Goal: Task Accomplishment & Management: Manage account settings

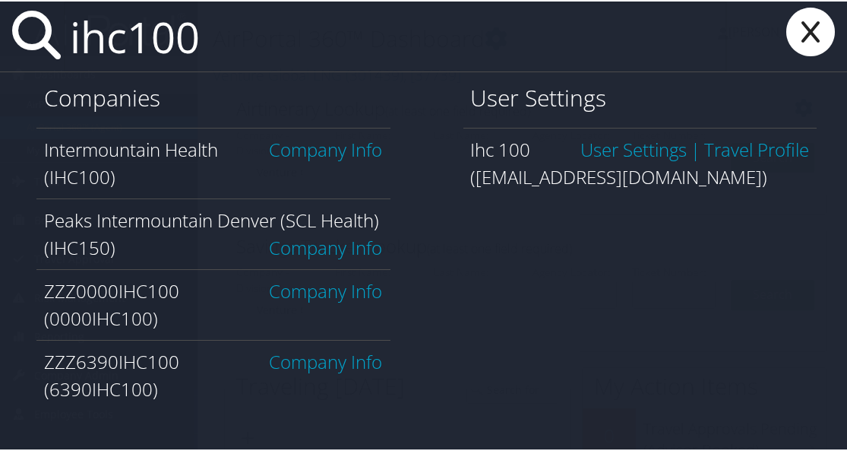
type input "ihc100"
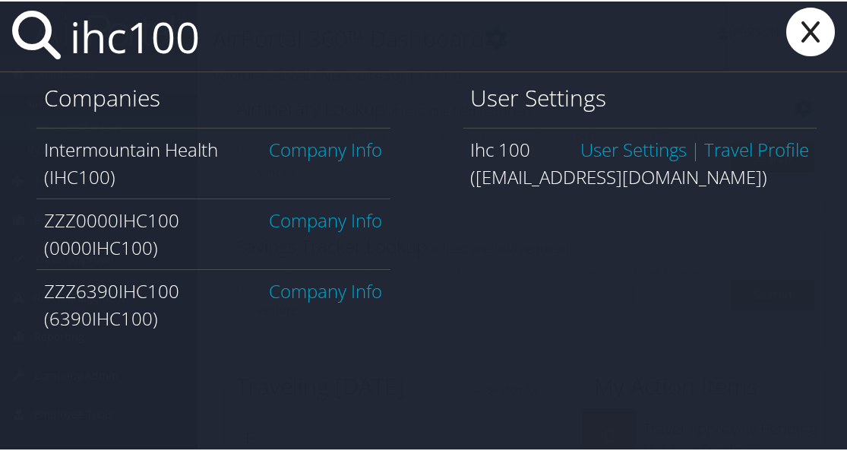
click at [334, 156] on link "Company Info" at bounding box center [326, 147] width 113 height 25
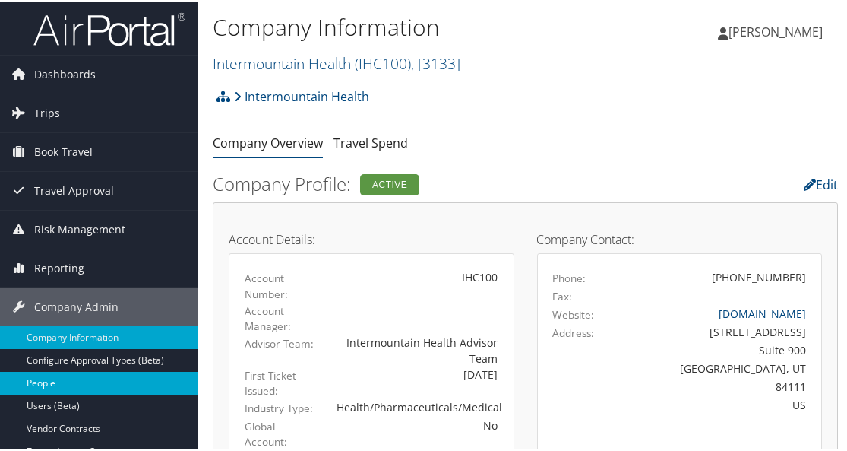
click at [80, 376] on link "People" at bounding box center [99, 381] width 198 height 23
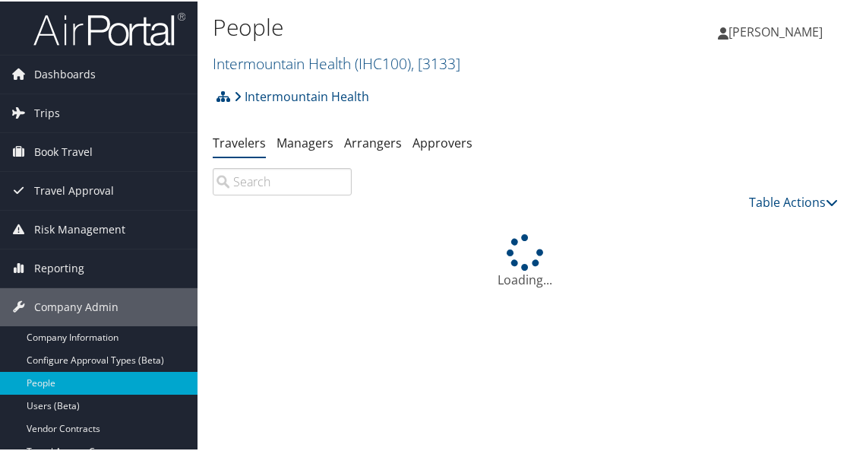
click at [287, 185] on input "search" at bounding box center [282, 179] width 139 height 27
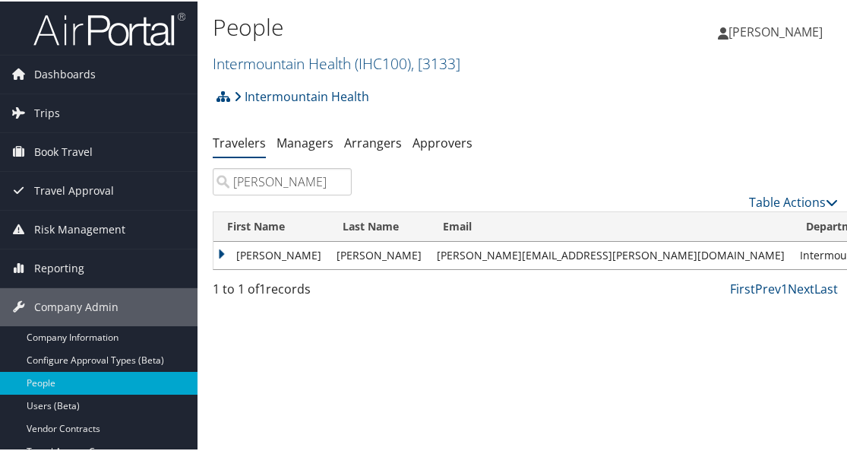
type input "rhoney"
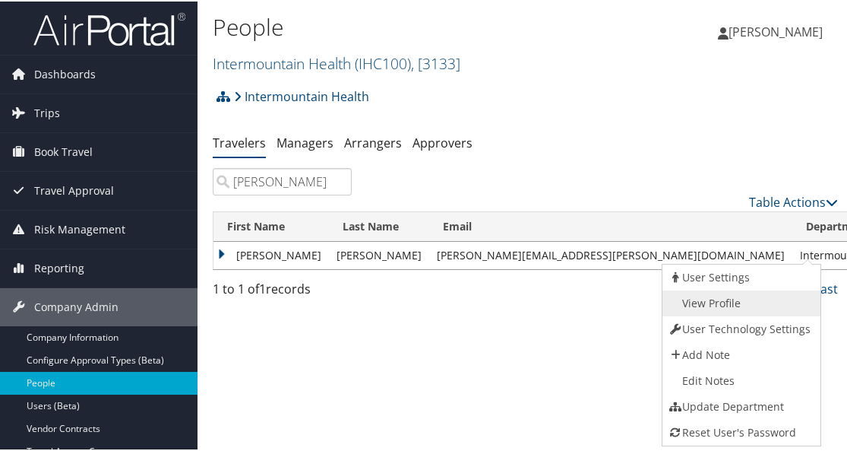
click at [720, 306] on link "View Profile" at bounding box center [740, 302] width 154 height 26
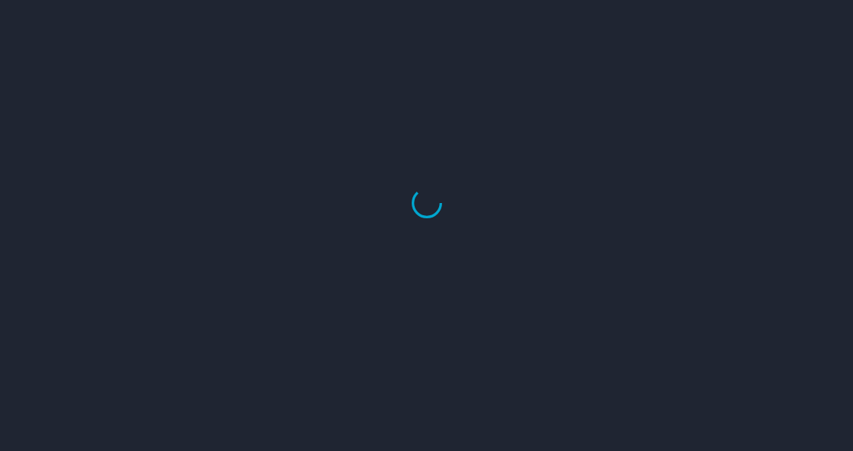
select select "US"
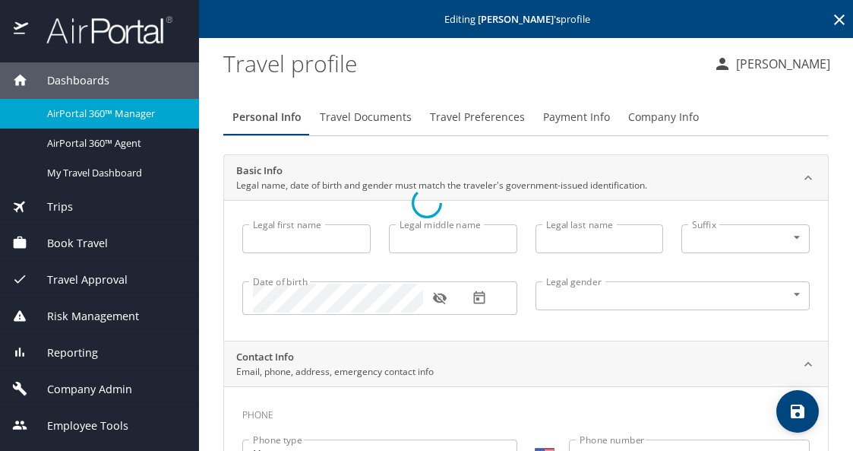
type input "LaQuan"
type input "J"
type input "Rhoney"
type input "Male"
select select "US"
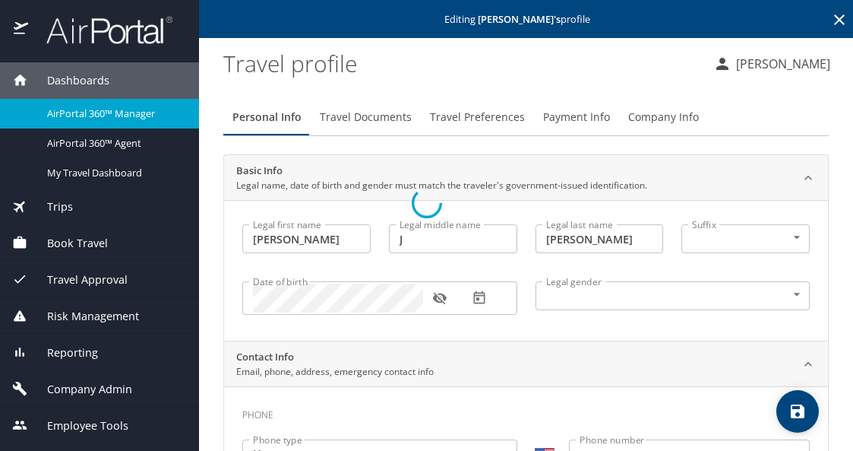
select select "US"
click at [597, 119] on span "Payment Info" at bounding box center [576, 117] width 67 height 19
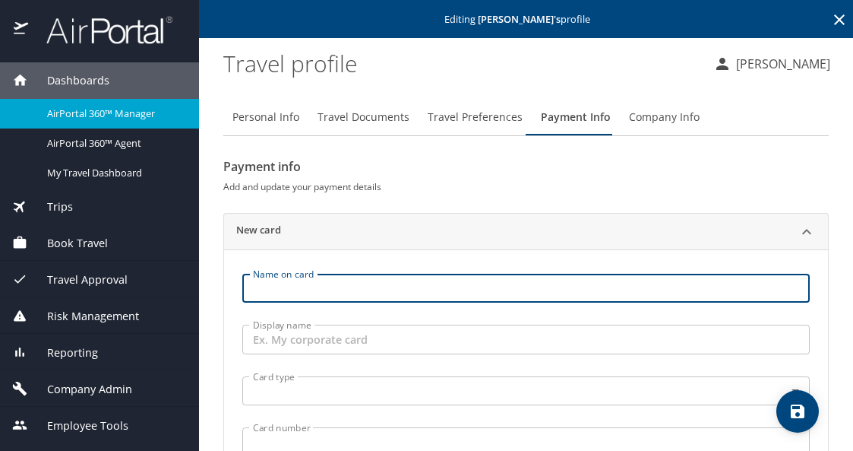
click at [289, 290] on input "Name on card" at bounding box center [526, 288] width 568 height 29
type input "Laquan rhoney"
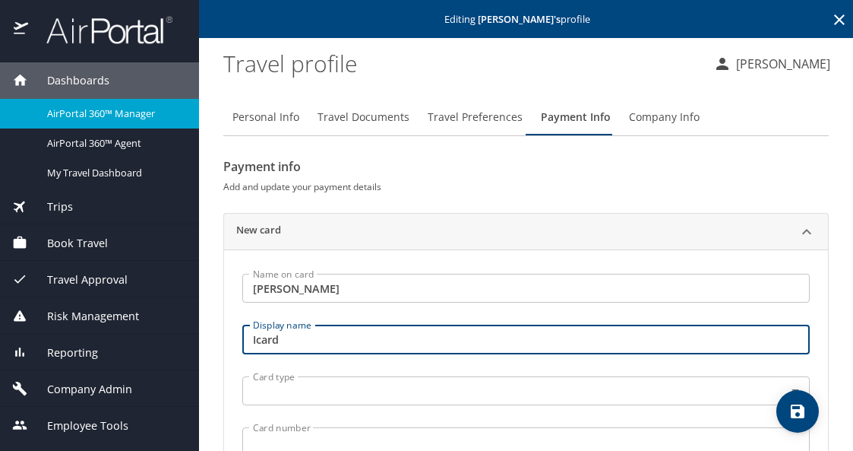
type input "Icard"
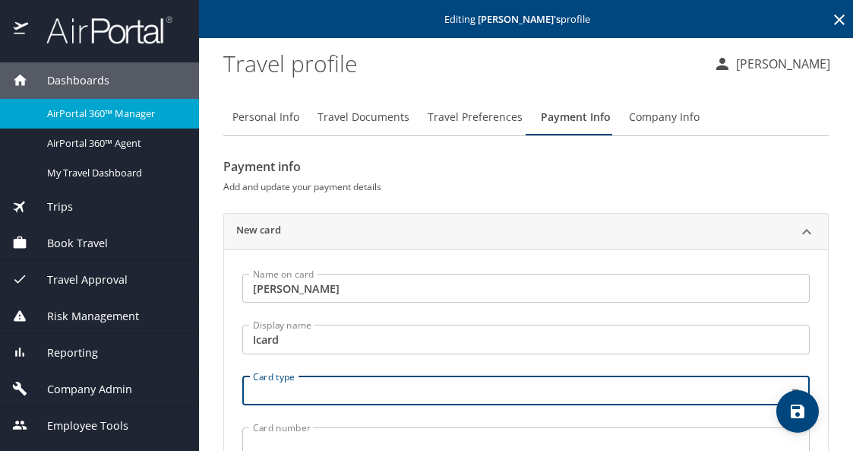
click at [432, 396] on body "Dashboards AirPortal 360™ Manager AirPortal 360™ Agent My Travel Dashboard Trip…" at bounding box center [426, 225] width 853 height 451
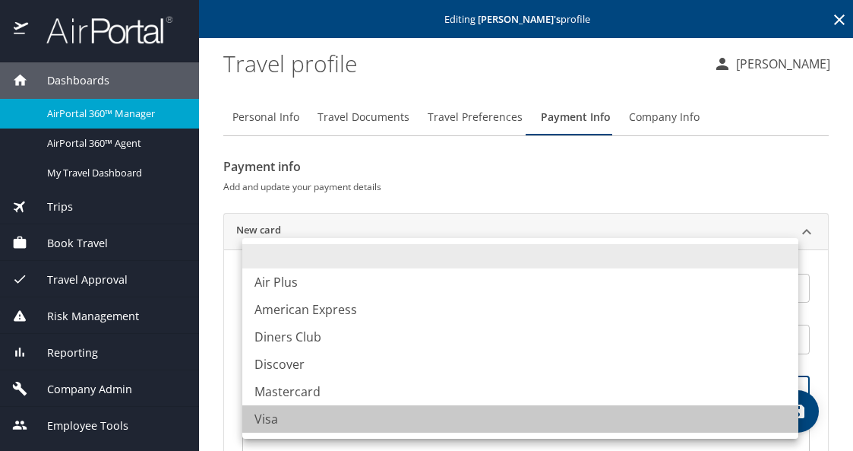
click at [294, 416] on li "Visa" at bounding box center [520, 418] width 556 height 27
type input "VI"
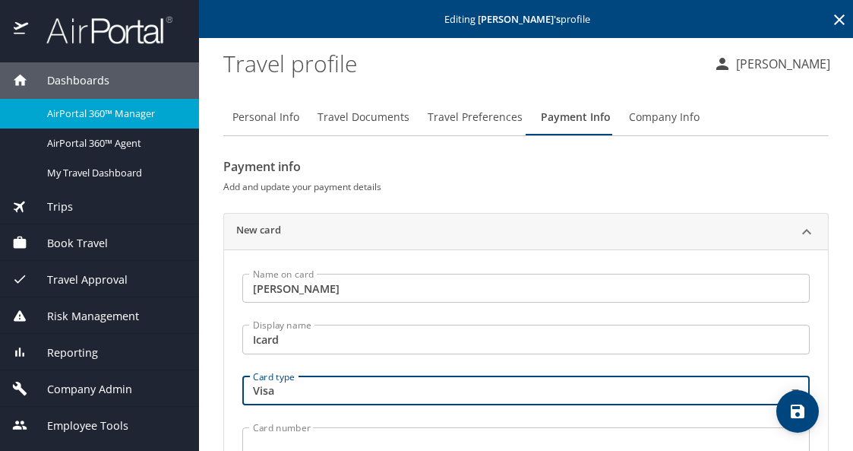
click at [306, 445] on input "Card number" at bounding box center [526, 441] width 568 height 29
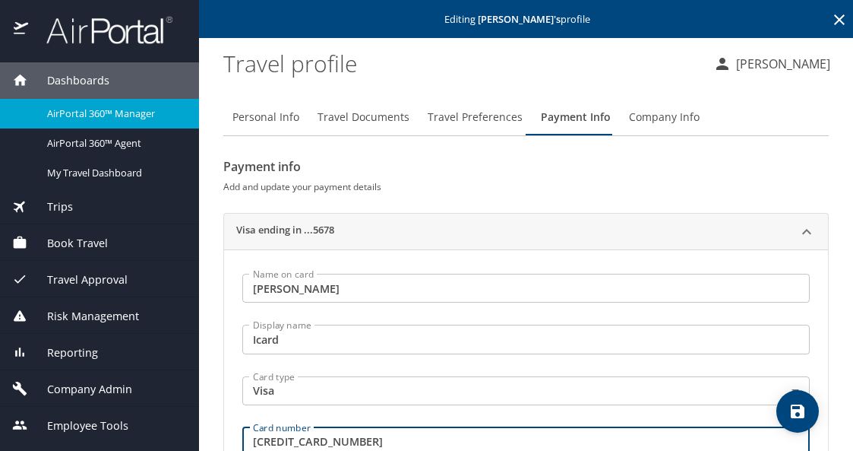
type input "4485596623915678"
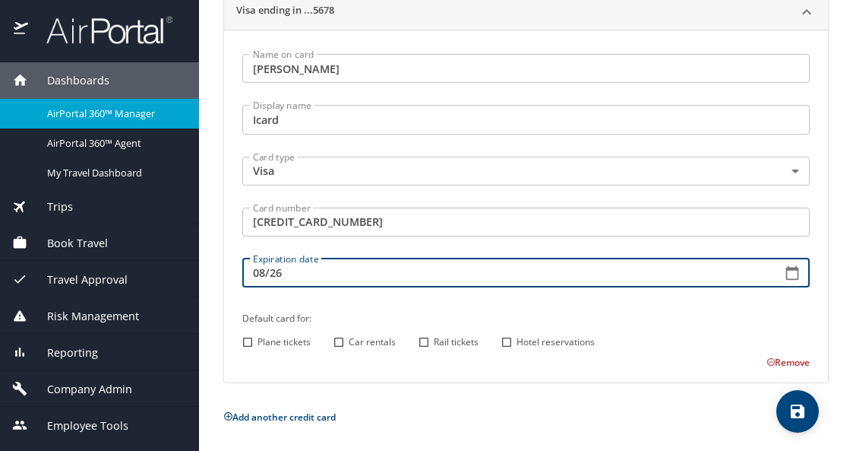
type input "08/26"
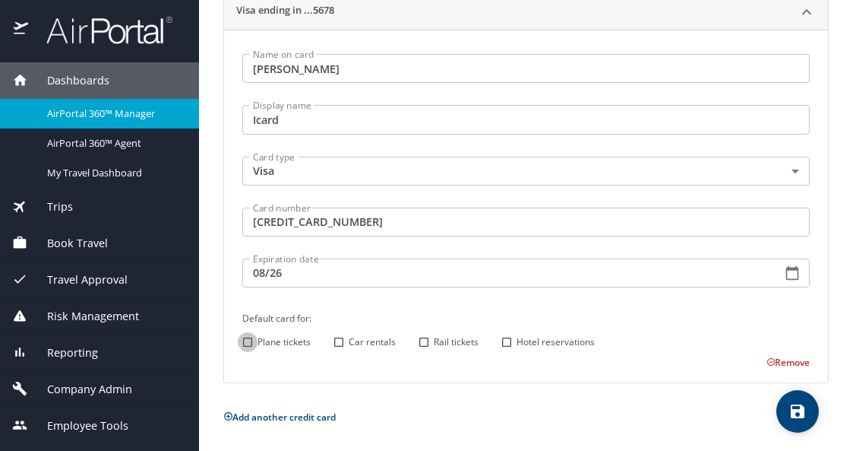
click at [252, 342] on input "Plane tickets" at bounding box center [248, 342] width 20 height 20
checkbox input "true"
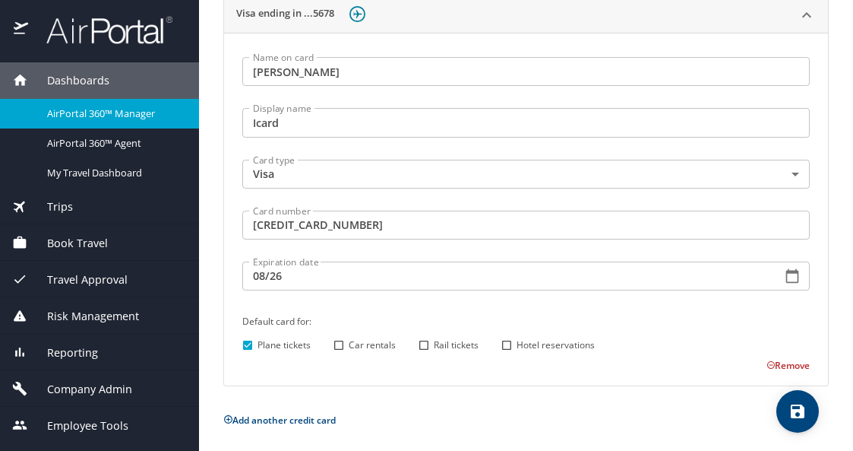
click at [508, 346] on input "Hotel reservations" at bounding box center [507, 345] width 20 height 20
checkbox input "true"
click at [808, 412] on span "save" at bounding box center [798, 411] width 43 height 18
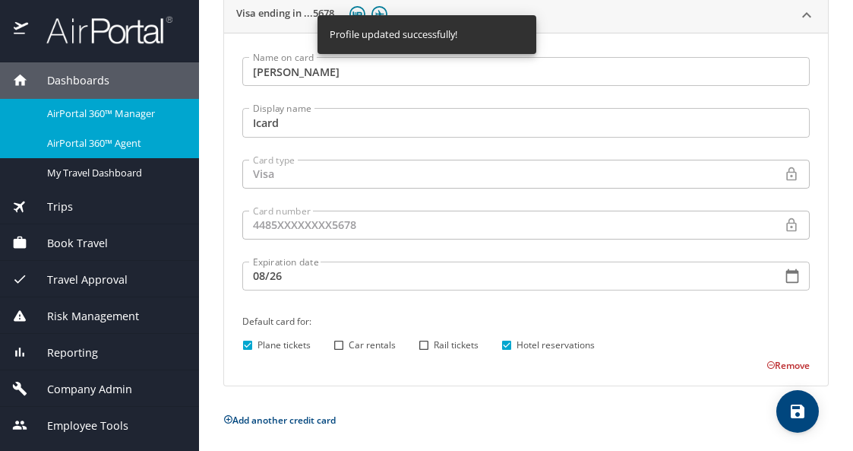
click at [144, 139] on span "AirPortal 360™ Agent" at bounding box center [114, 143] width 134 height 14
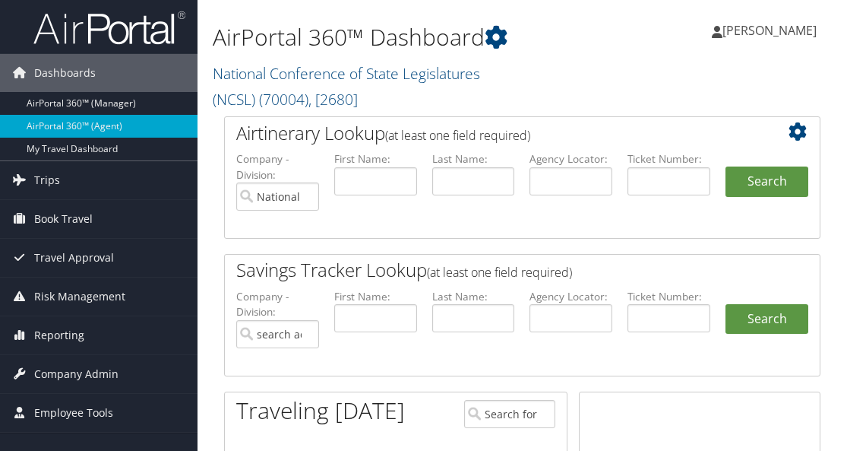
type input "National Conference of State Legislatures (NCSL)"
